Goal: Use online tool/utility: Utilize a website feature to perform a specific function

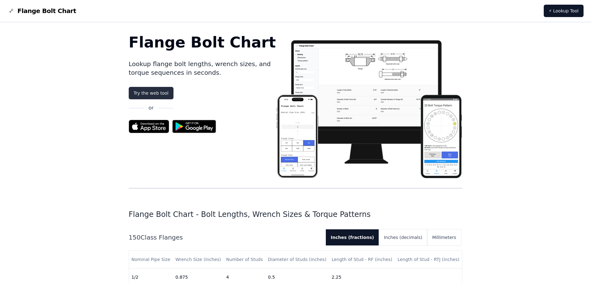
click at [156, 94] on link "Try the web tool" at bounding box center [151, 93] width 45 height 12
click at [558, 11] on link "⚡ Lookup Tool" at bounding box center [563, 11] width 40 height 12
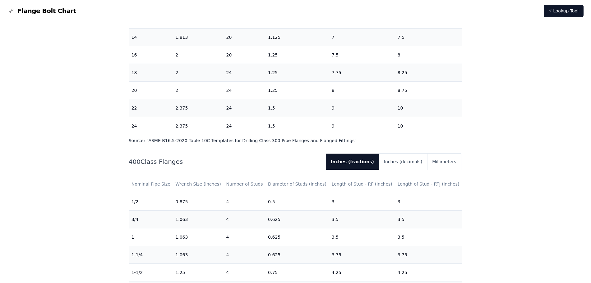
scroll to position [660, 0]
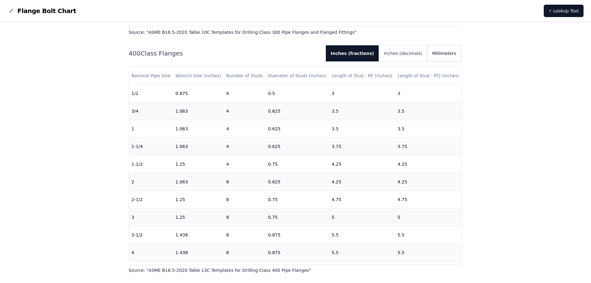
click at [454, 51] on button "Millimeters" at bounding box center [444, 53] width 34 height 16
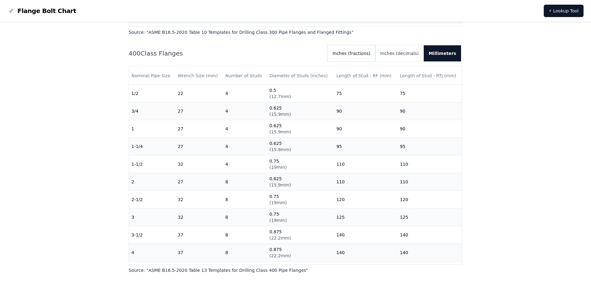
click at [373, 50] on button "Inches (fractions)" at bounding box center [351, 53] width 48 height 16
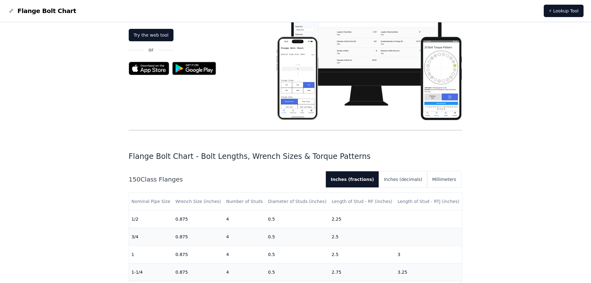
scroll to position [0, 0]
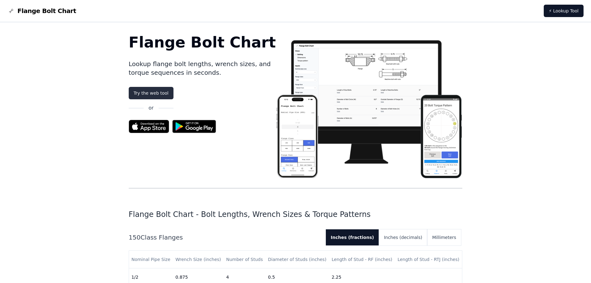
click at [140, 88] on link "Try the web tool" at bounding box center [151, 93] width 45 height 12
